Goal: Contribute content

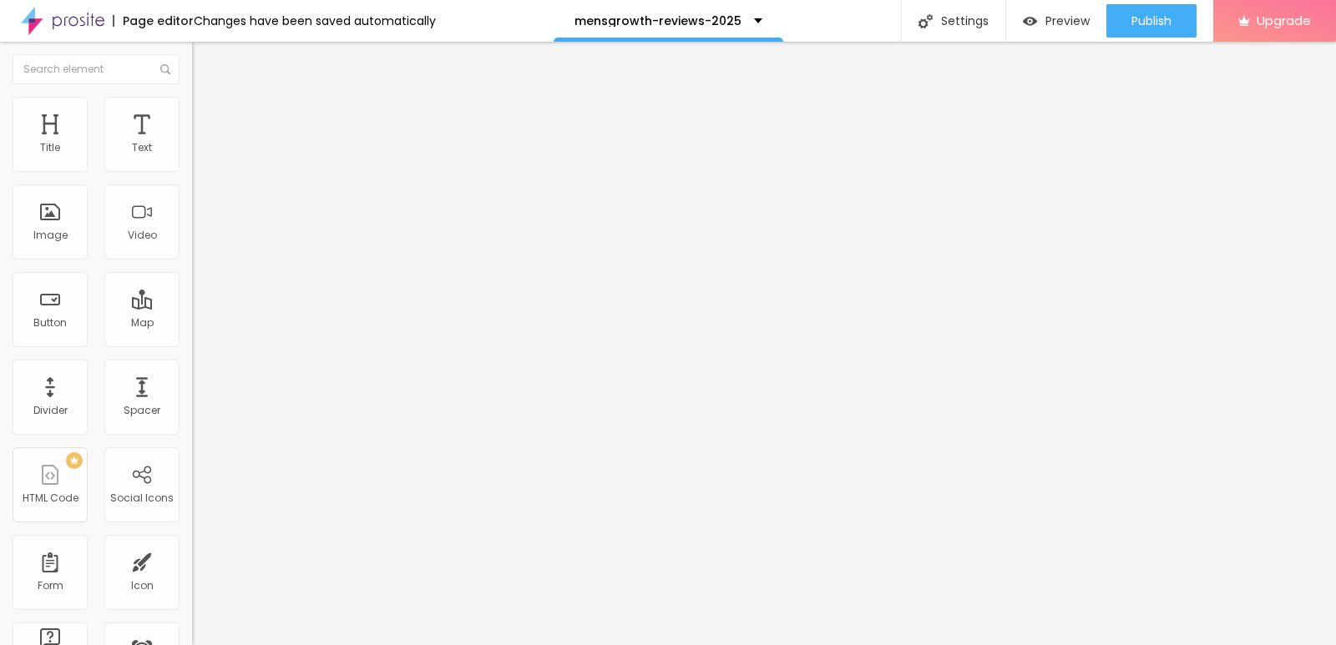
click at [192, 104] on li "Advanced" at bounding box center [288, 105] width 192 height 17
click at [192, 95] on img at bounding box center [199, 87] width 15 height 15
click at [192, 247] on button "button" at bounding box center [203, 239] width 23 height 18
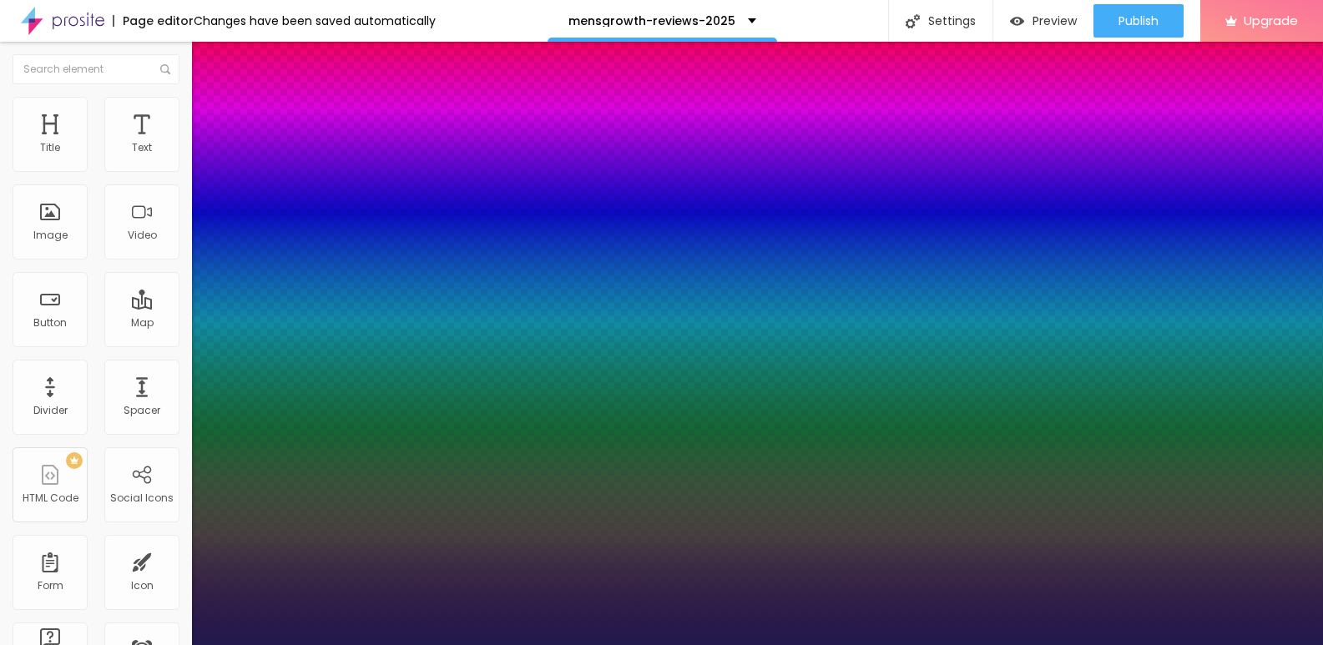
type input "1"
type input "20"
type input "1"
type input "23"
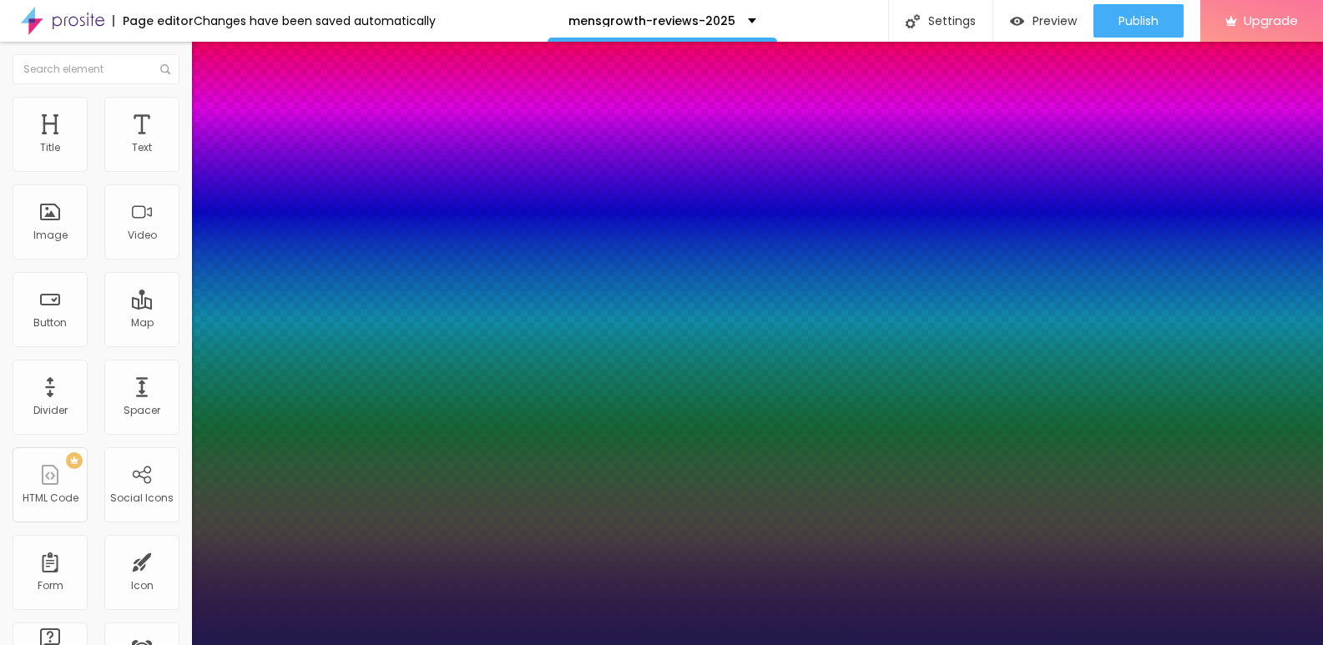
type input "23"
type input "1"
type input "31"
type input "1"
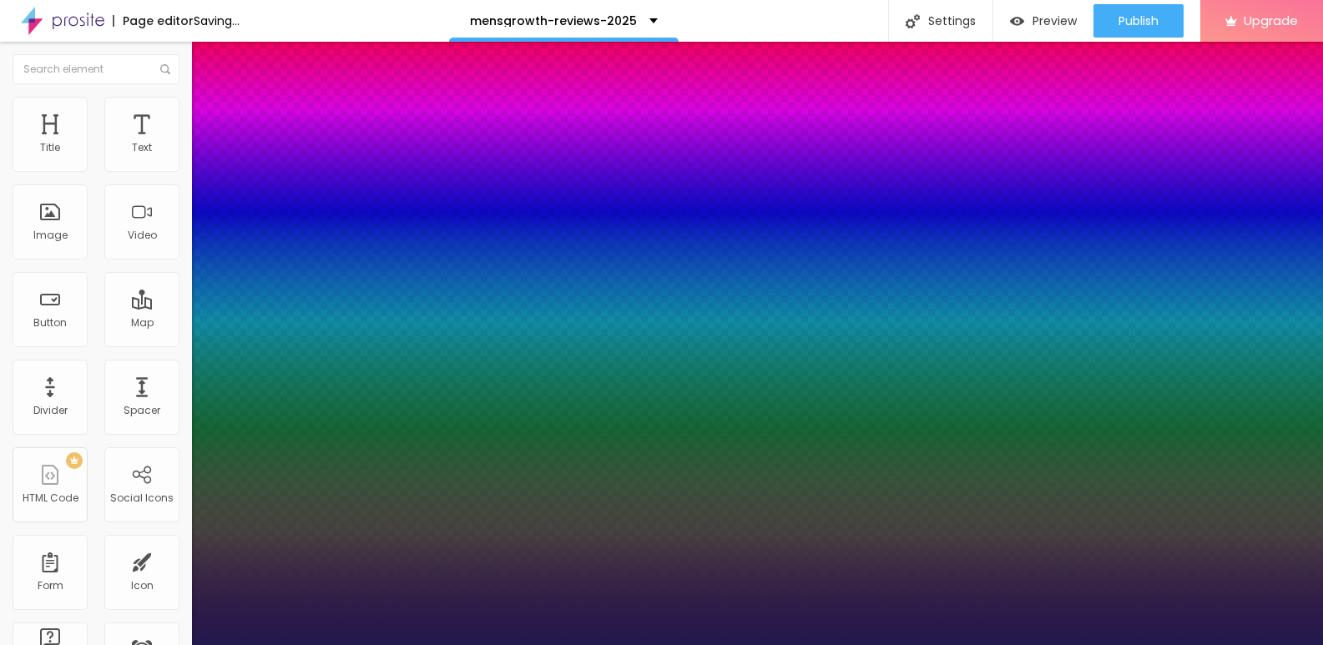
type input "25"
type input "1"
type input "24"
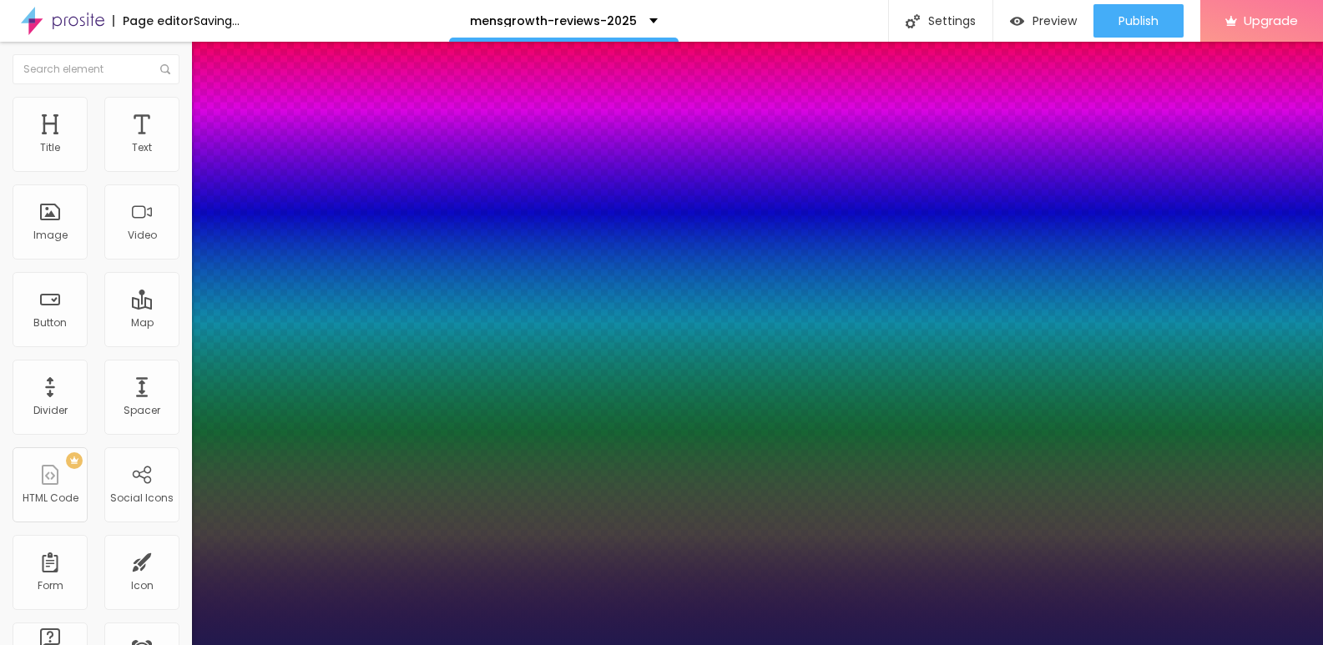
type input "1"
drag, startPoint x: 226, startPoint y: 467, endPoint x: 236, endPoint y: 467, distance: 10.0
type input "24"
click at [530, 644] on div at bounding box center [661, 645] width 1323 height 0
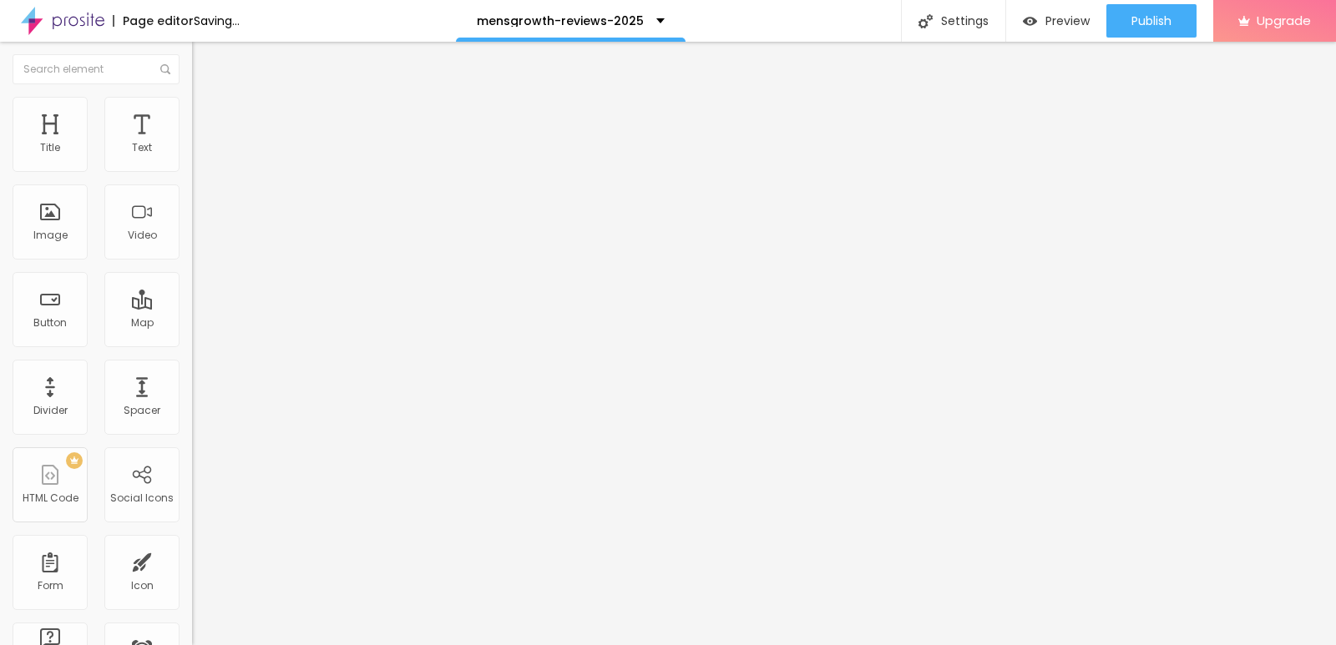
click at [192, 144] on span "Add image" at bounding box center [226, 136] width 68 height 14
click at [192, 169] on input "text" at bounding box center [292, 160] width 200 height 17
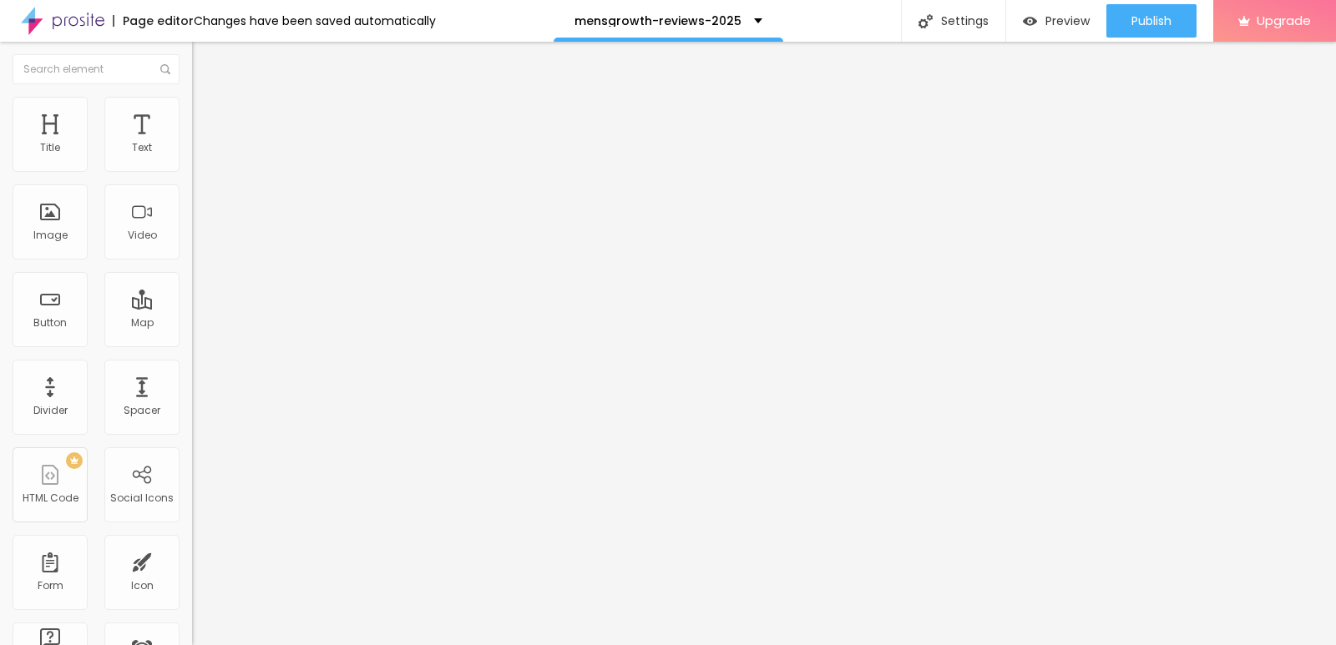
type input "mens growth reviews"
click at [207, 123] on span "Advanced" at bounding box center [234, 125] width 54 height 14
click at [192, 101] on img at bounding box center [199, 104] width 15 height 15
type input "95"
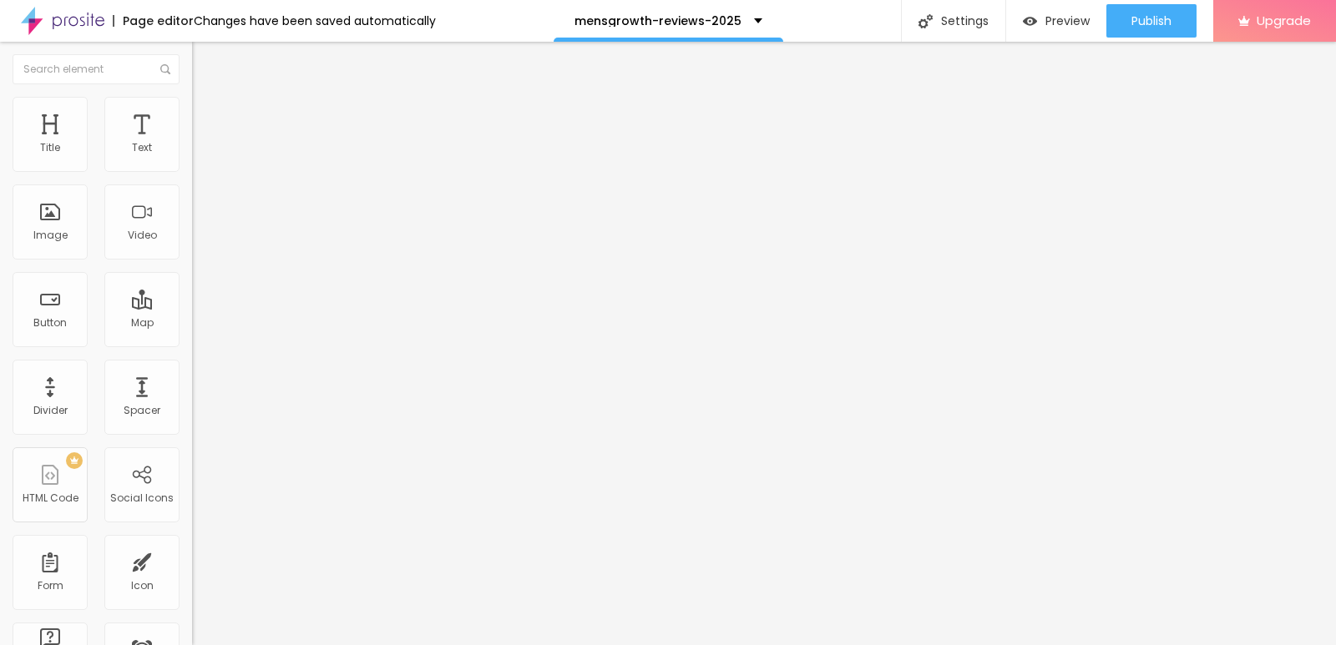
type input "90"
type input "85"
type input "80"
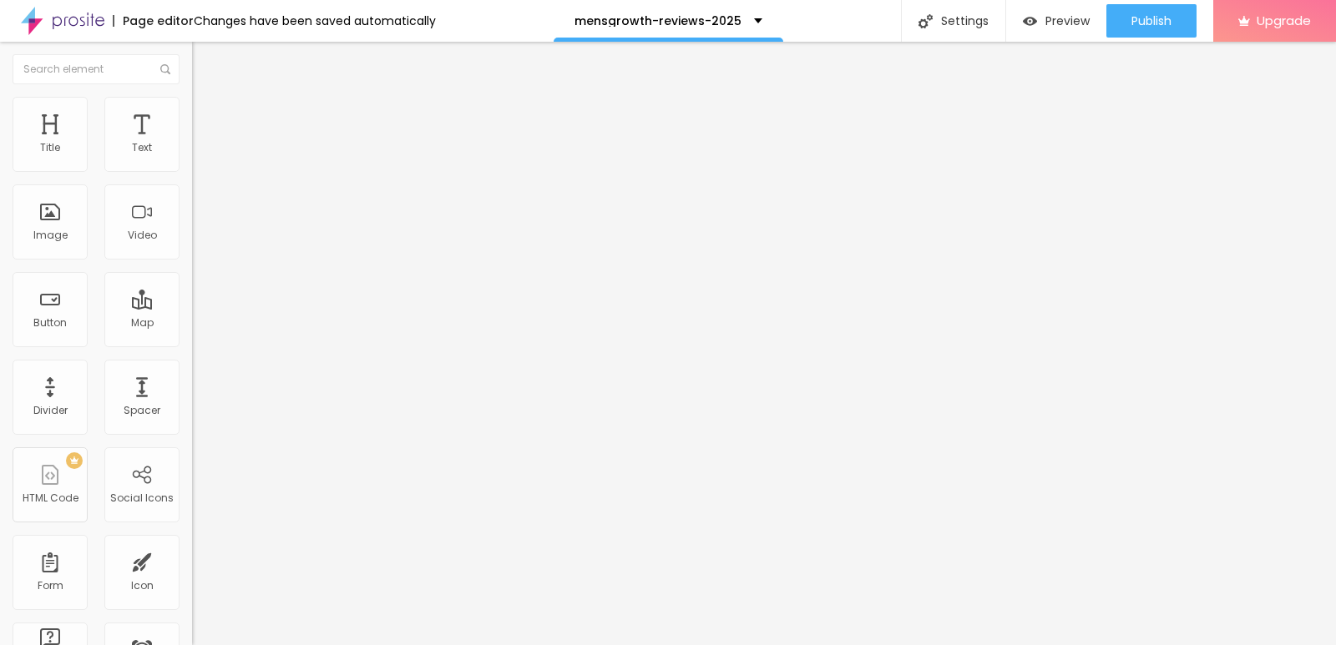
type input "80"
type input "75"
type input "70"
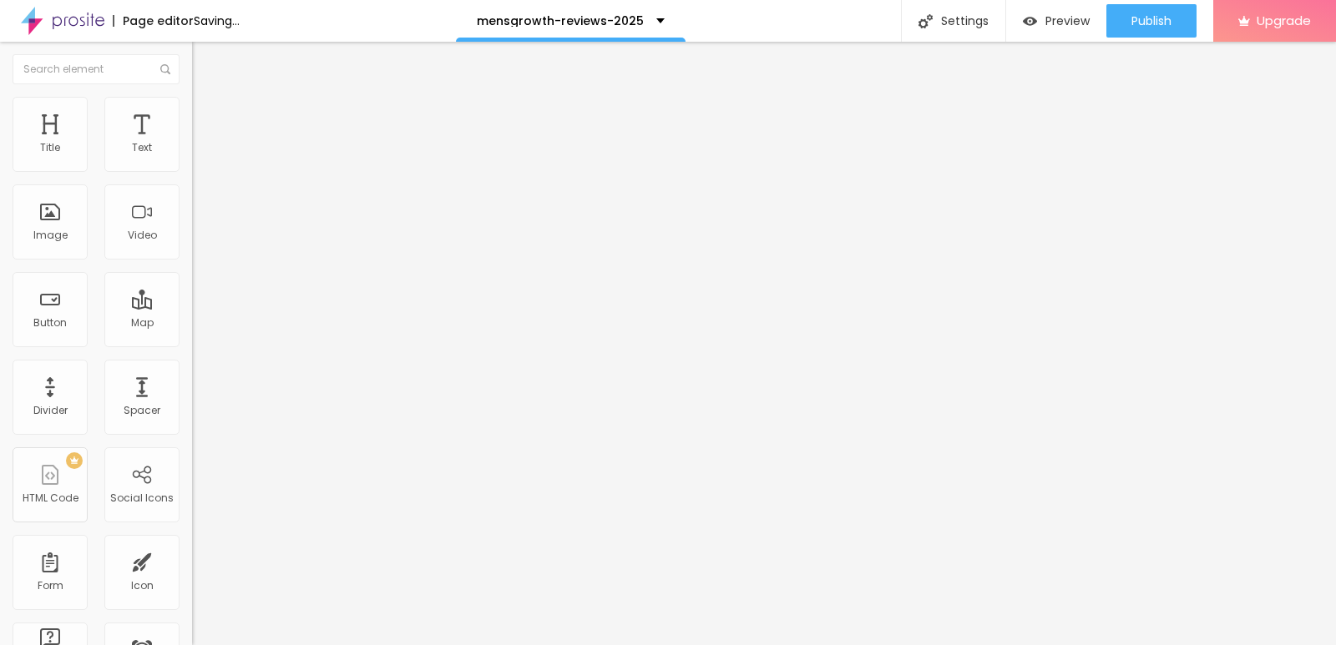
type input "65"
type input "60"
type input "55"
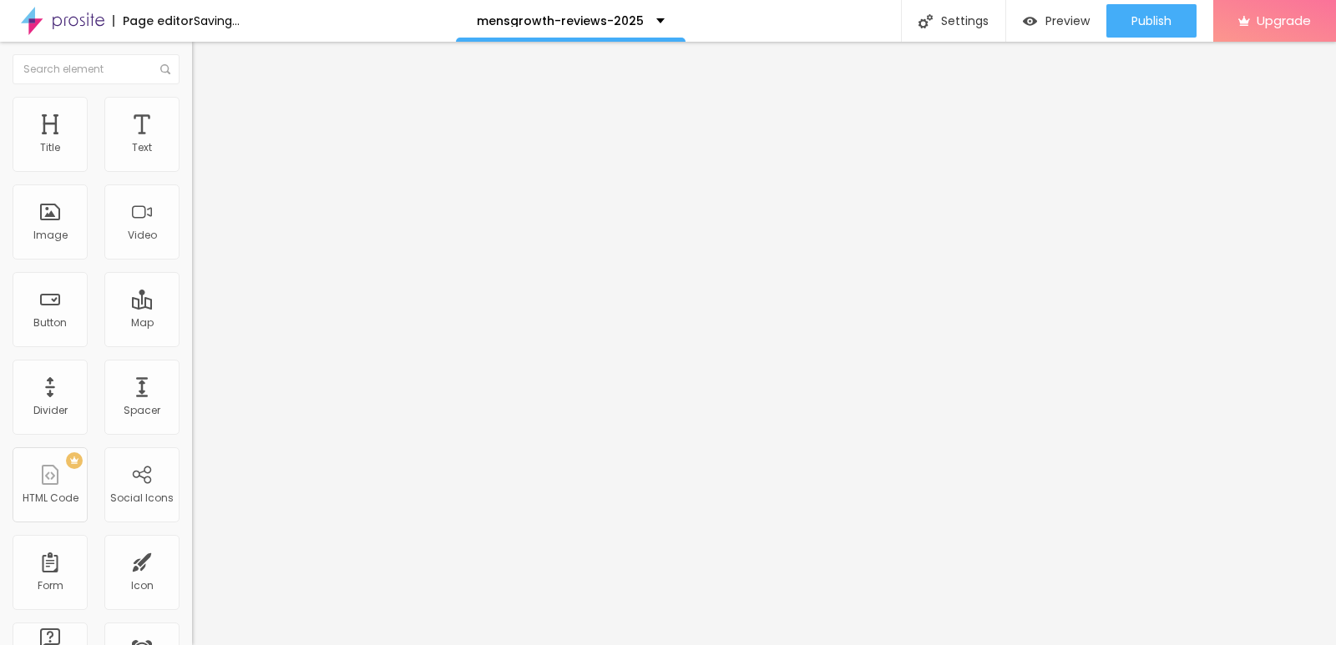
type input "55"
type input "50"
drag, startPoint x: 174, startPoint y: 179, endPoint x: 85, endPoint y: 178, distance: 88.5
type input "50"
click at [192, 171] on input "range" at bounding box center [246, 164] width 108 height 13
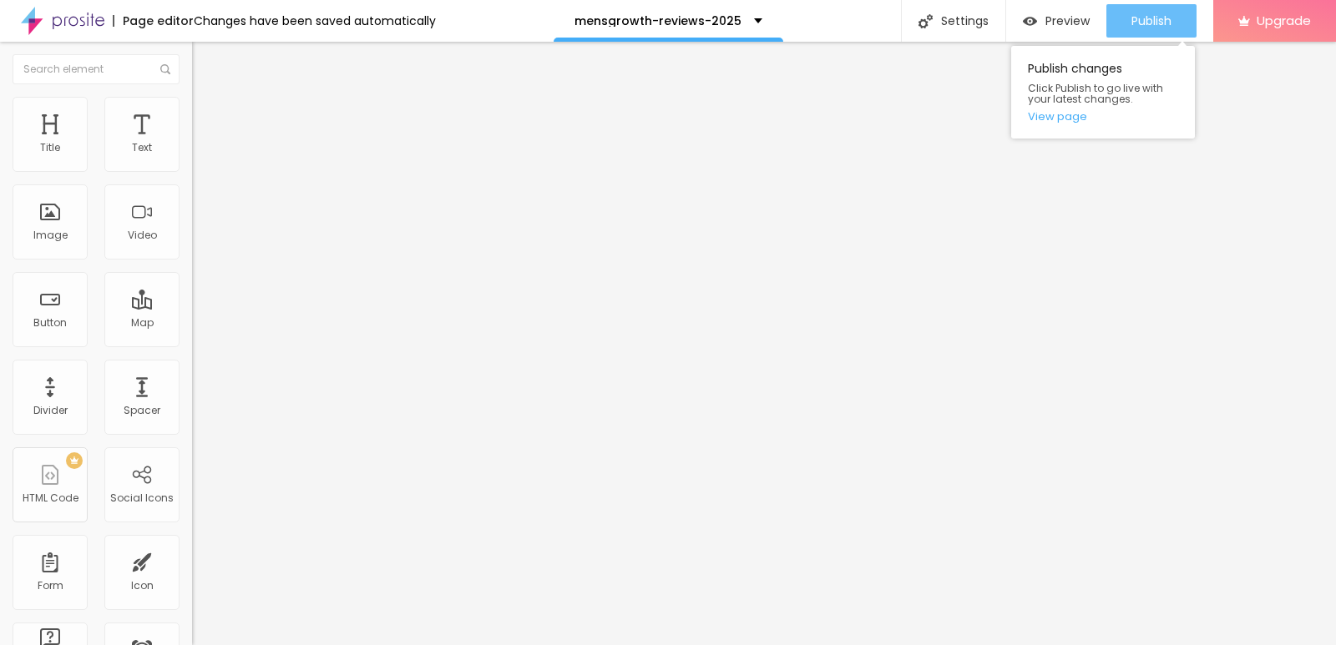
click at [1135, 25] on span "Publish" at bounding box center [1151, 20] width 40 height 13
click at [1140, 25] on icon "button" at bounding box center [1140, 25] width 0 height 0
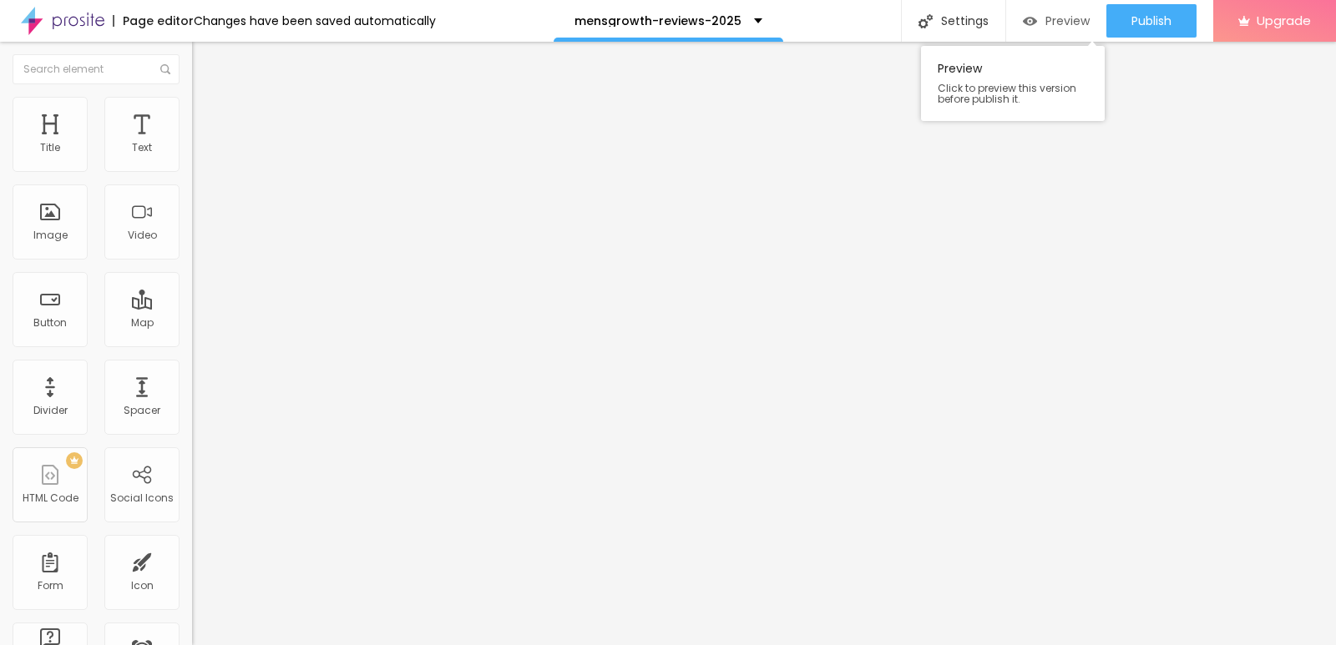
click at [1055, 20] on span "Preview" at bounding box center [1067, 20] width 44 height 13
